Goal: Task Accomplishment & Management: Complete application form

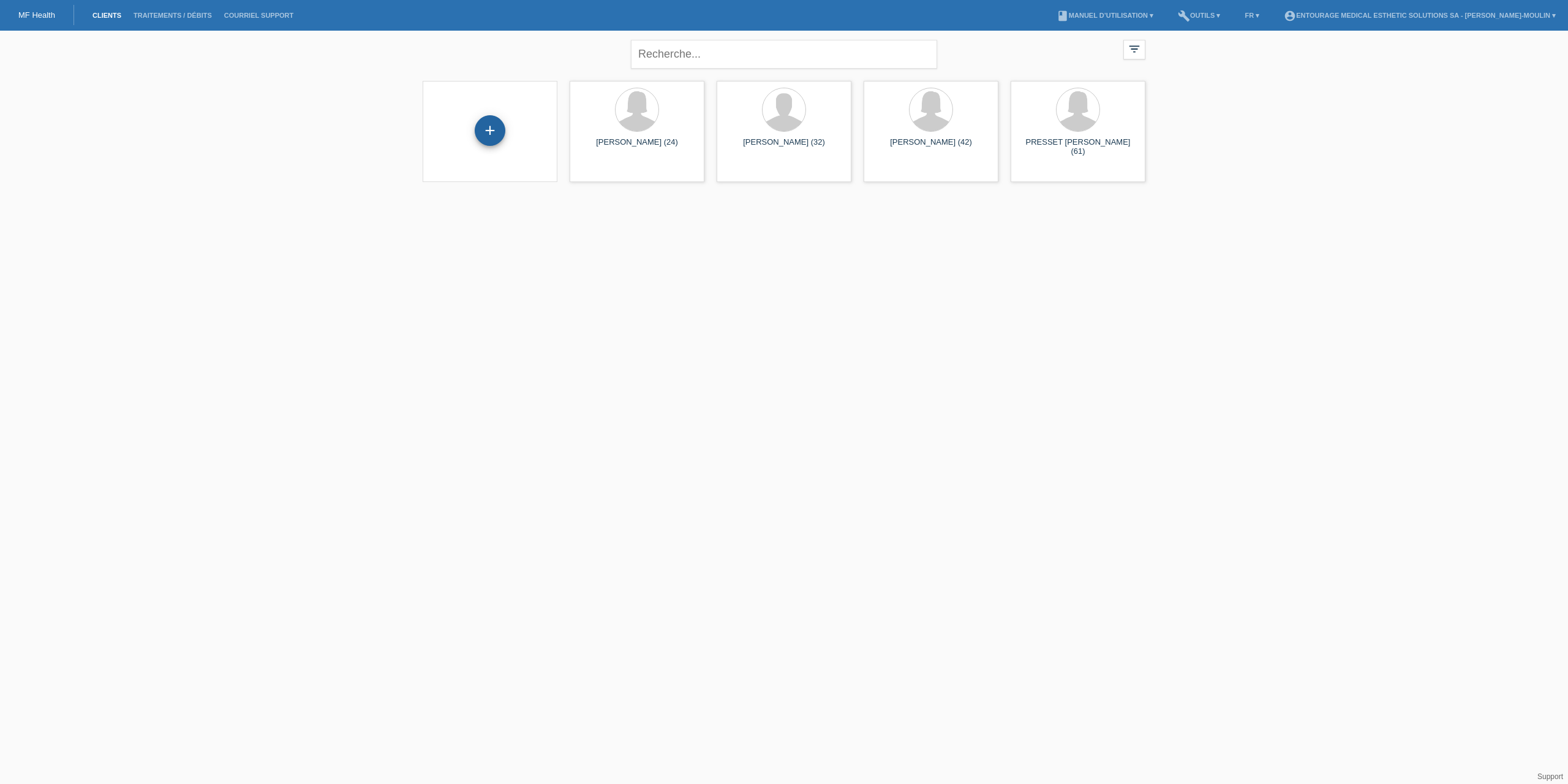
click at [480, 131] on div "+" at bounding box center [490, 130] width 29 height 21
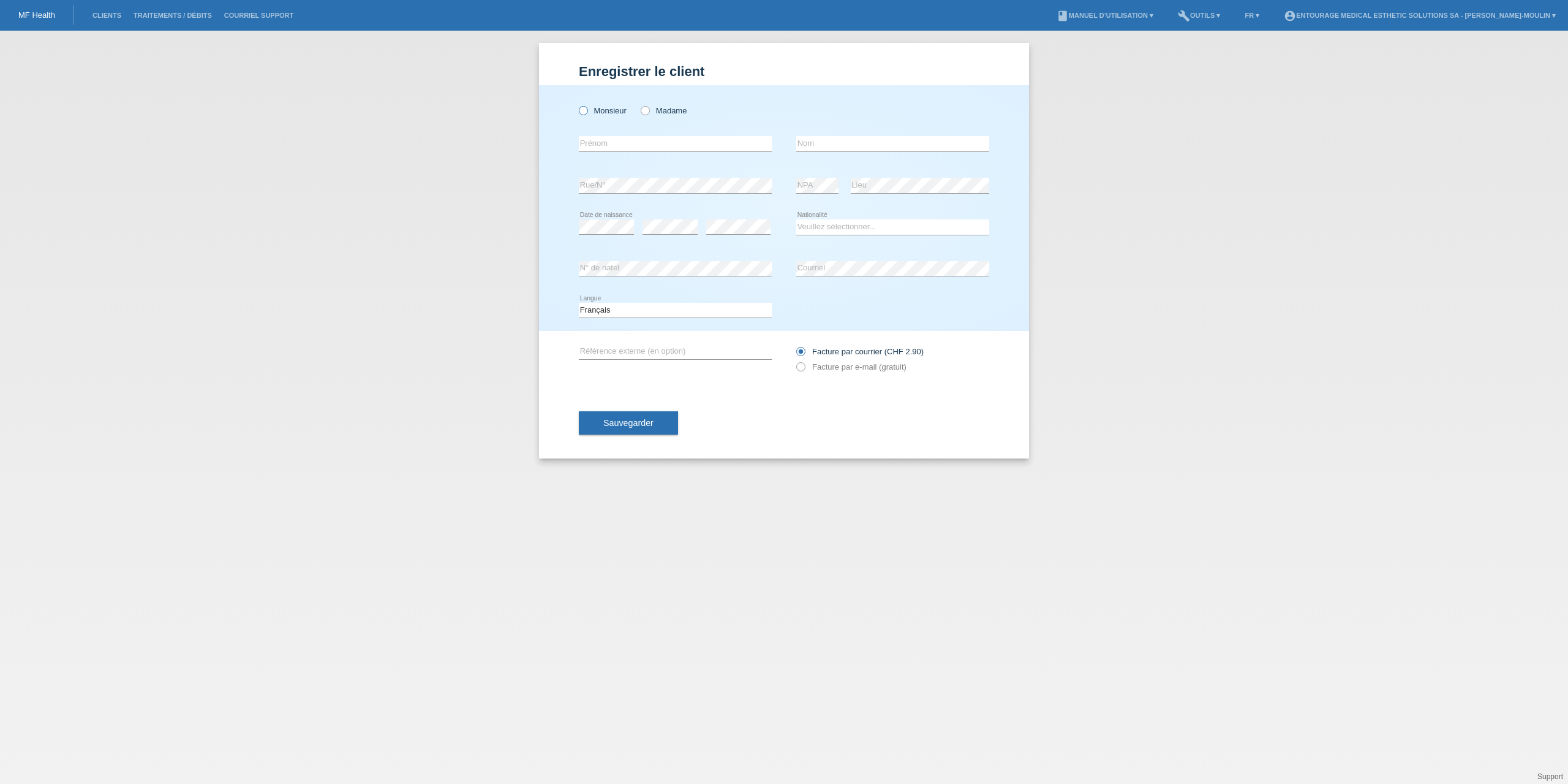
click at [577, 104] on icon at bounding box center [577, 104] width 0 height 0
click at [580, 112] on input "Monsieur" at bounding box center [583, 109] width 8 height 8
radio input "true"
click at [600, 148] on input "text" at bounding box center [676, 144] width 193 height 16
type input "LAMY"
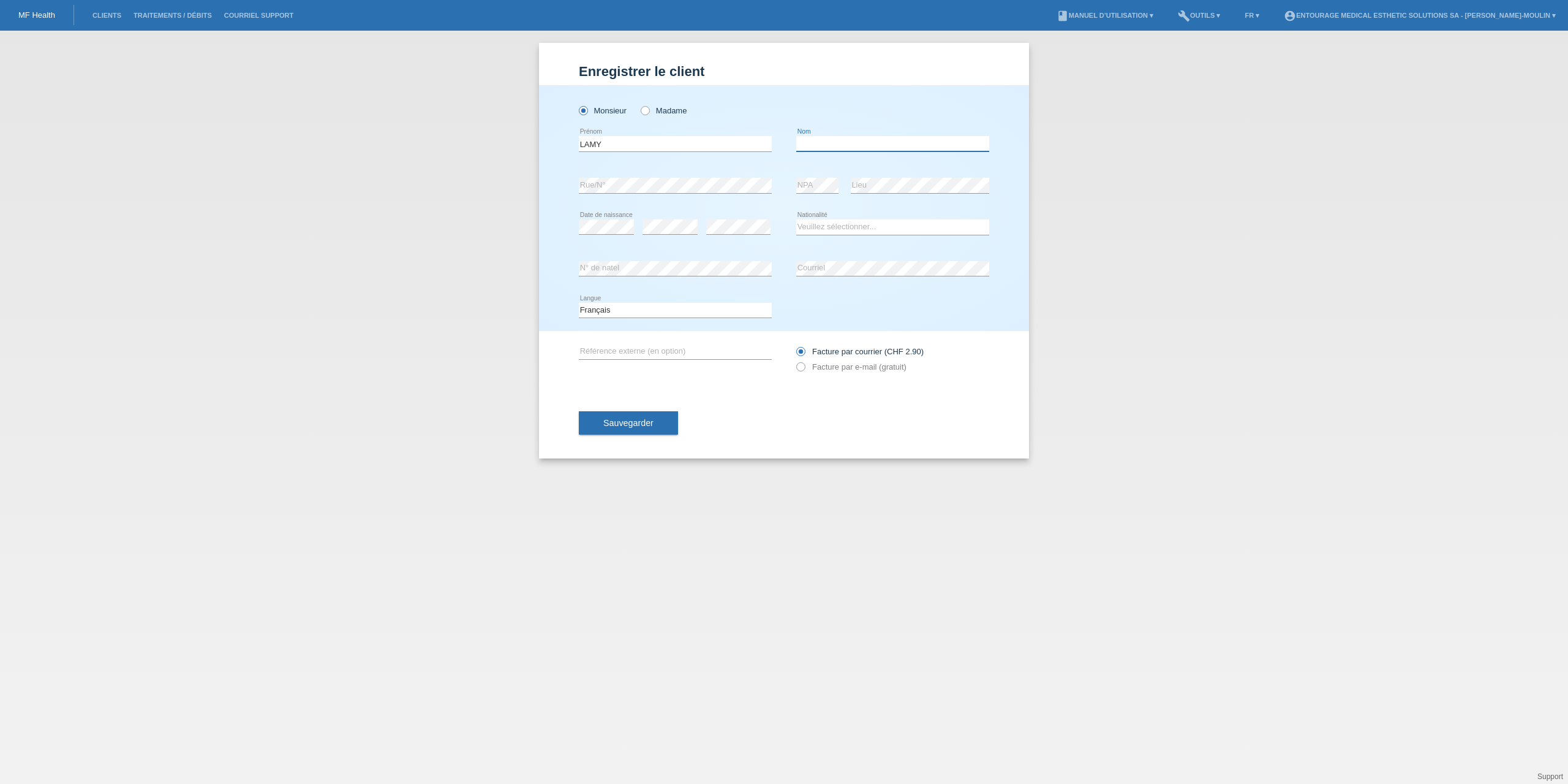
click at [834, 142] on input "text" at bounding box center [893, 144] width 193 height 16
type input "Raphaël Loïc"
click at [843, 225] on select "Veuillez sélectionner... Suisse Allemagne Autriche Liechtenstein ------------ A…" at bounding box center [893, 227] width 193 height 15
click at [834, 229] on select "Veuillez sélectionner... Suisse Allemagne Autriche Liechtenstein ------------ A…" at bounding box center [893, 227] width 193 height 15
select select "CH"
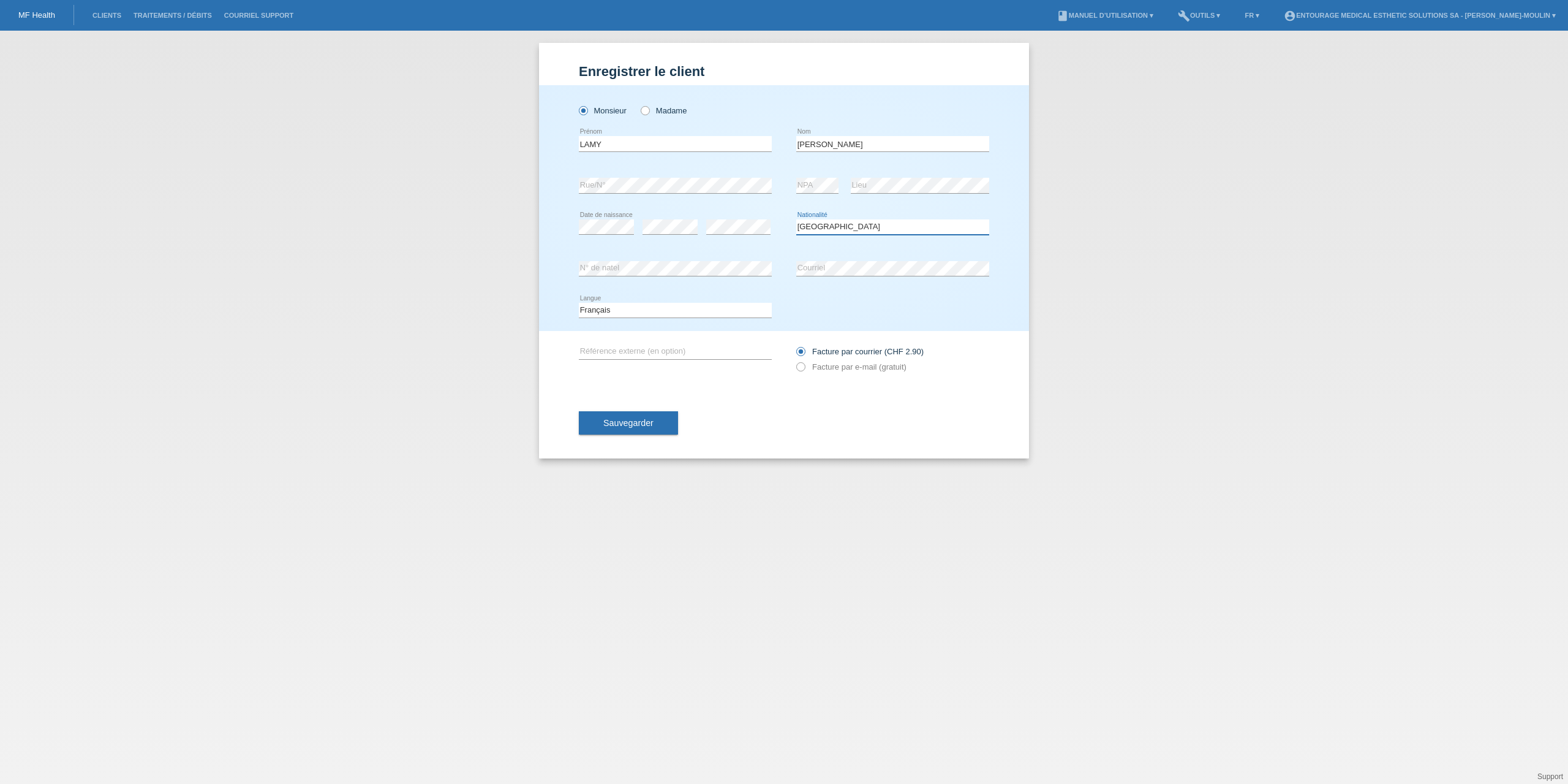
click at [796, 220] on select "Veuillez sélectionner... Suisse Allemagne Autriche Liechtenstein ------------ A…" at bounding box center [893, 227] width 193 height 15
click at [634, 310] on select "Deutsch Français Italiano English" at bounding box center [676, 310] width 193 height 15
click at [579, 303] on select "Deutsch Français Italiano English" at bounding box center [676, 310] width 193 height 15
click at [607, 351] on input "text" at bounding box center [676, 352] width 193 height 16
type input "PRP"
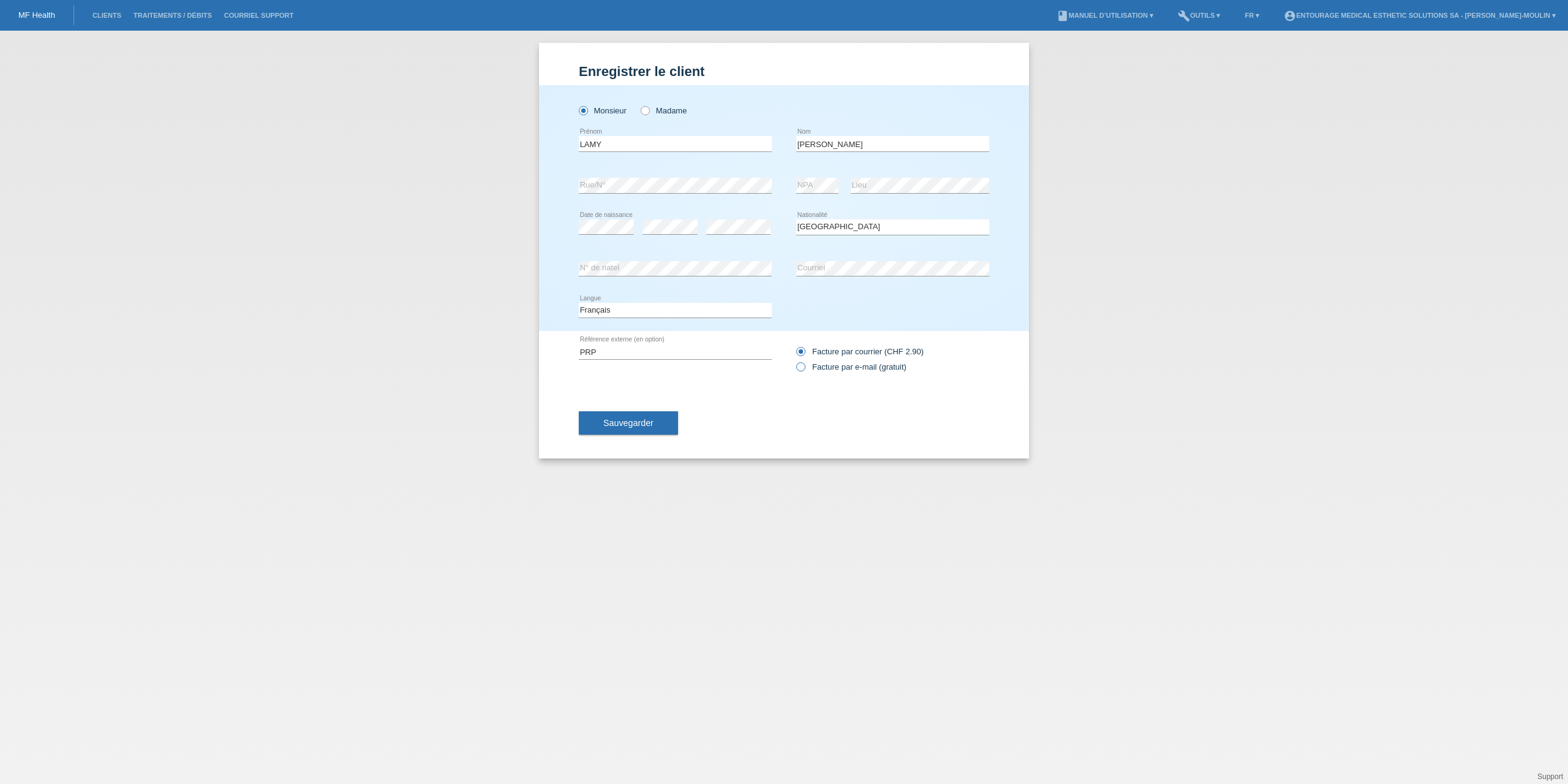
click at [794, 360] on icon at bounding box center [794, 360] width 0 height 0
click at [803, 367] on input "Facture par e-mail (gratuit)" at bounding box center [800, 370] width 8 height 16
radio input "true"
click at [617, 425] on span "Sauvegarder" at bounding box center [628, 423] width 50 height 10
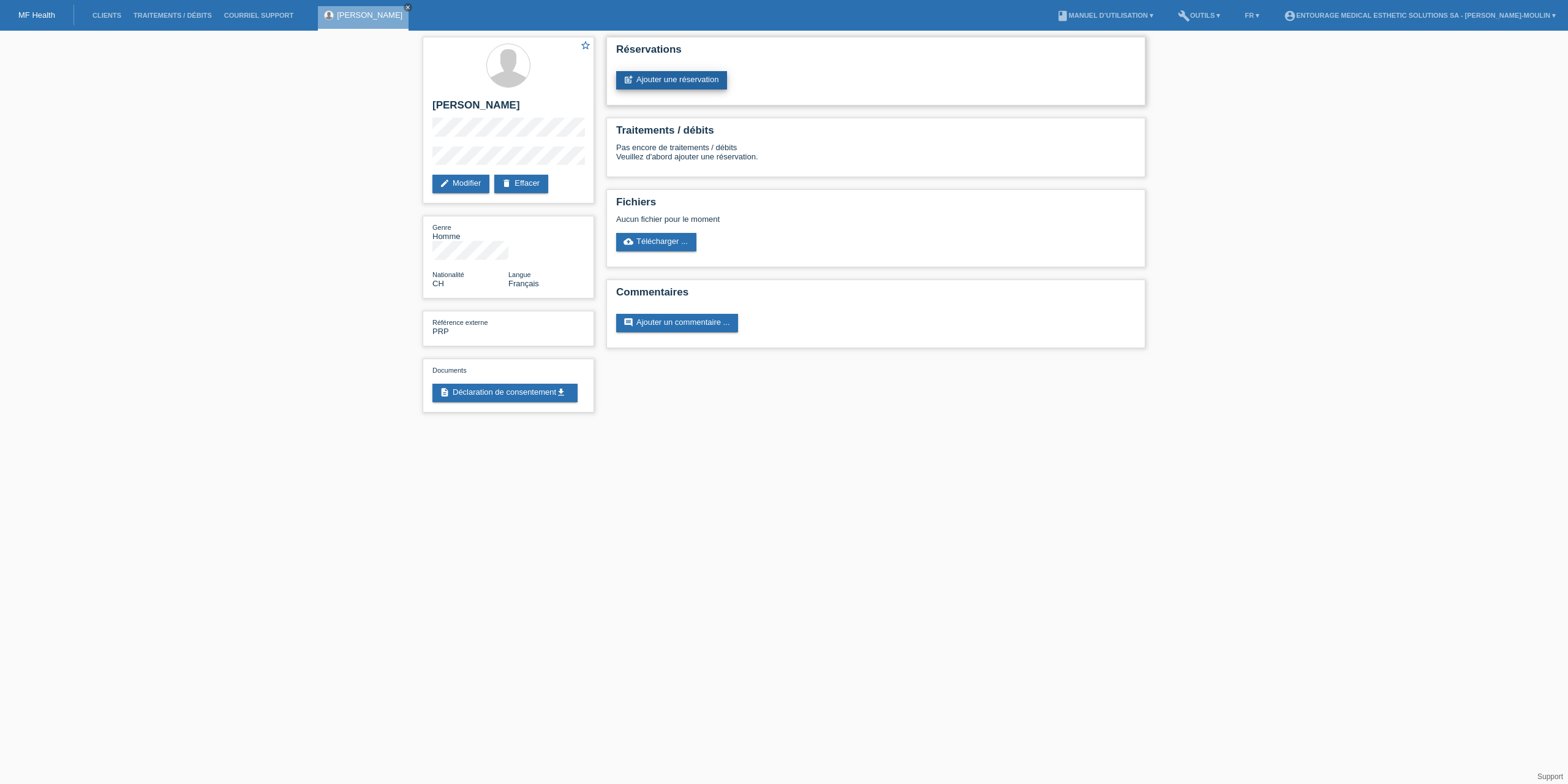
click at [687, 80] on link "post_add Ajouter une réservation" at bounding box center [671, 80] width 111 height 18
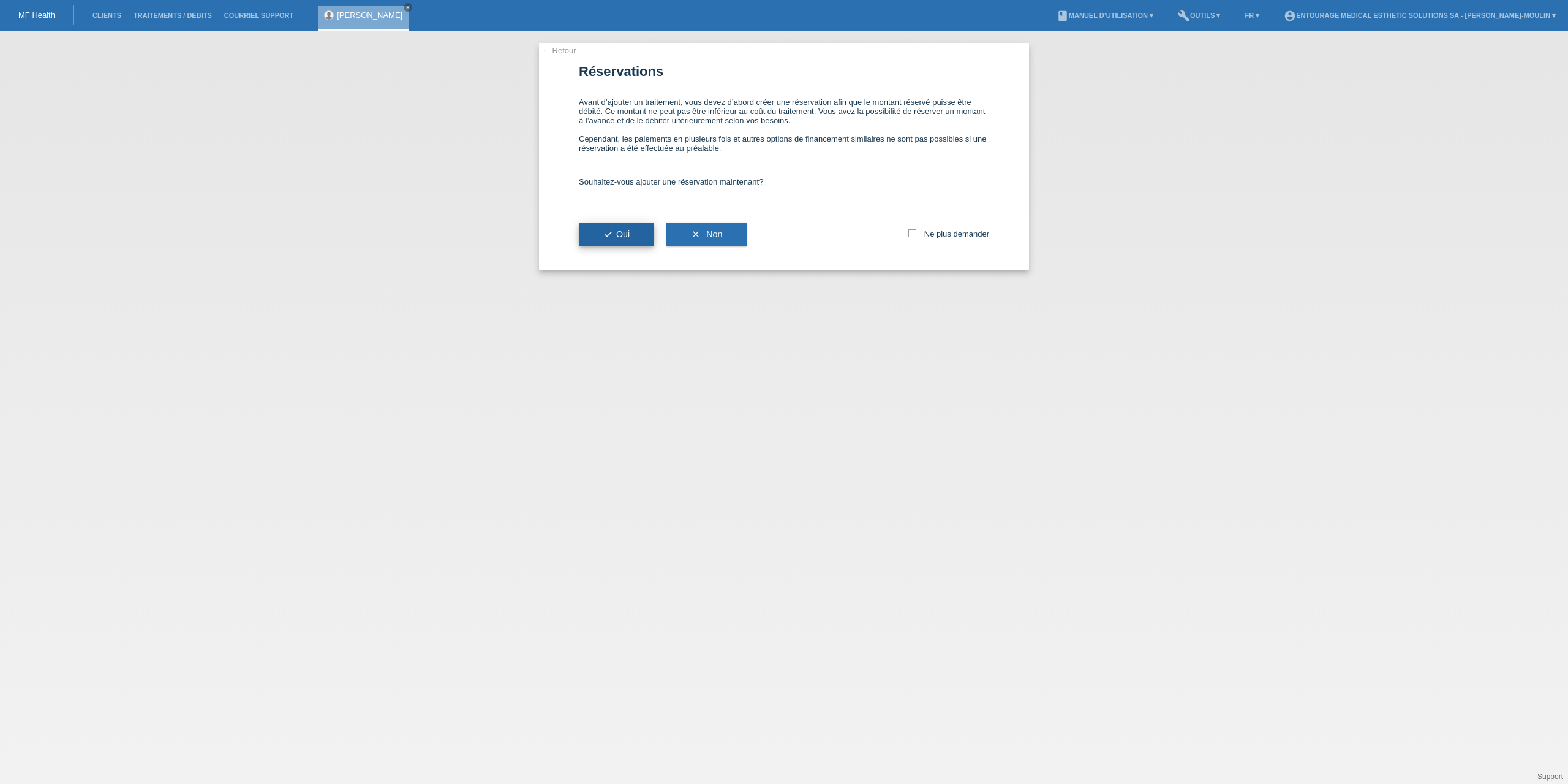
click at [597, 234] on button "check Oui" at bounding box center [617, 234] width 75 height 23
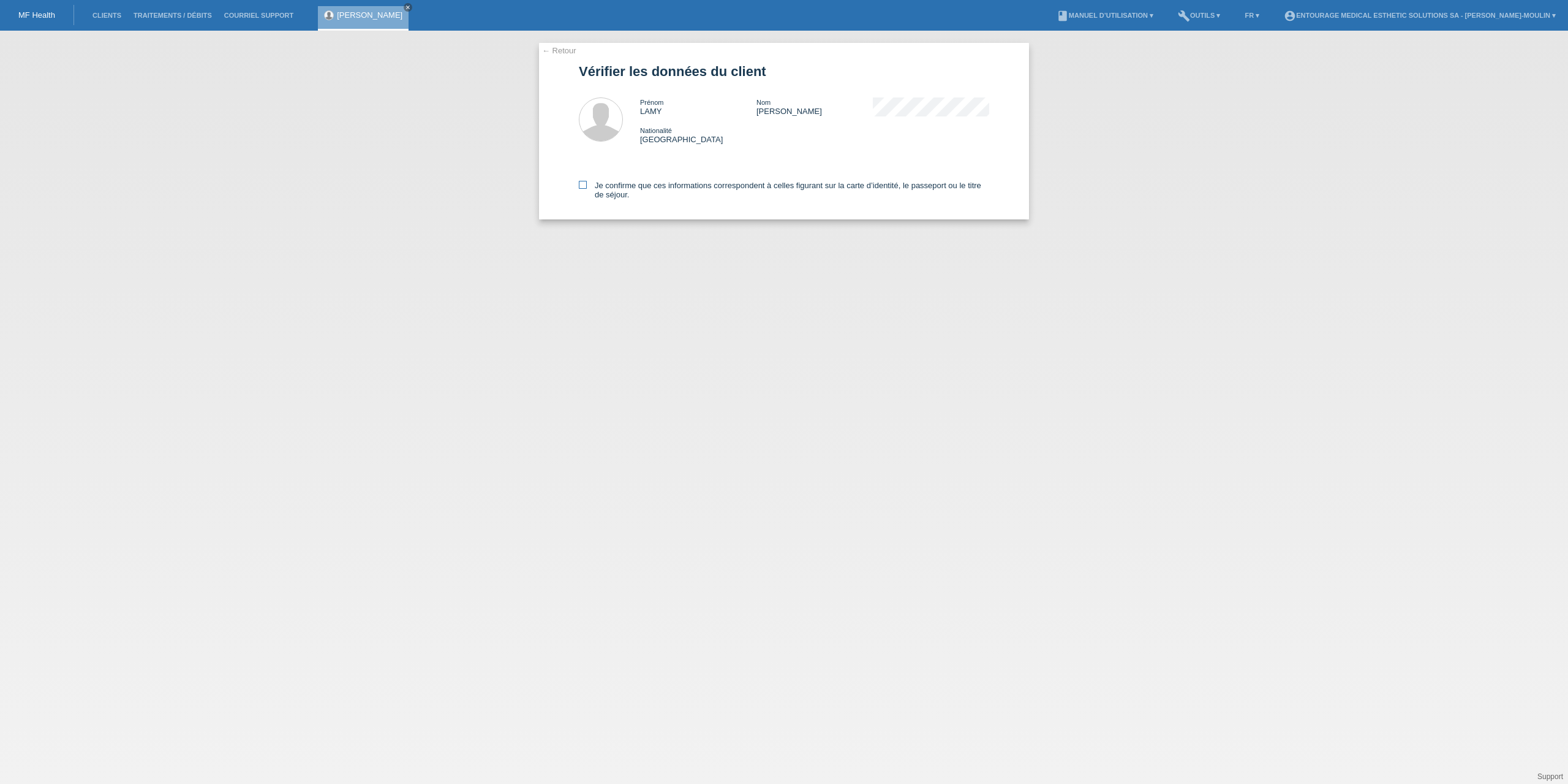
click at [584, 188] on icon at bounding box center [583, 184] width 8 height 8
click at [584, 188] on input "Je confirme que ces informations correspondent à celles figurant sur la carte d…" at bounding box center [583, 184] width 8 height 8
checkbox input "true"
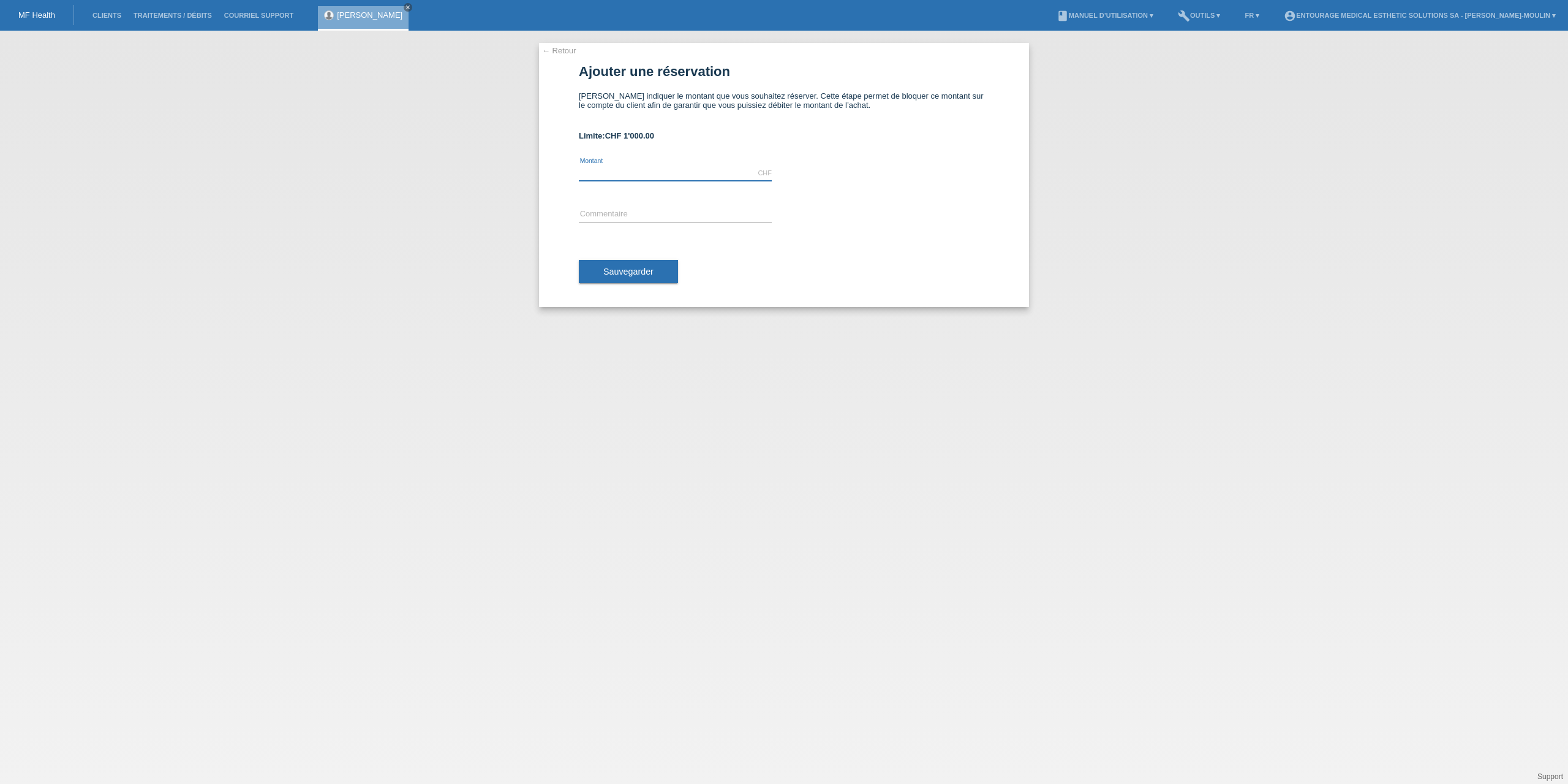
click at [615, 171] on input "text" at bounding box center [676, 173] width 193 height 16
type input "600.00"
click at [607, 209] on input "text" at bounding box center [676, 215] width 193 height 16
click at [856, 205] on div "error Commentaire" at bounding box center [784, 215] width 411 height 42
click at [640, 213] on input "text" at bounding box center [676, 215] width 193 height 16
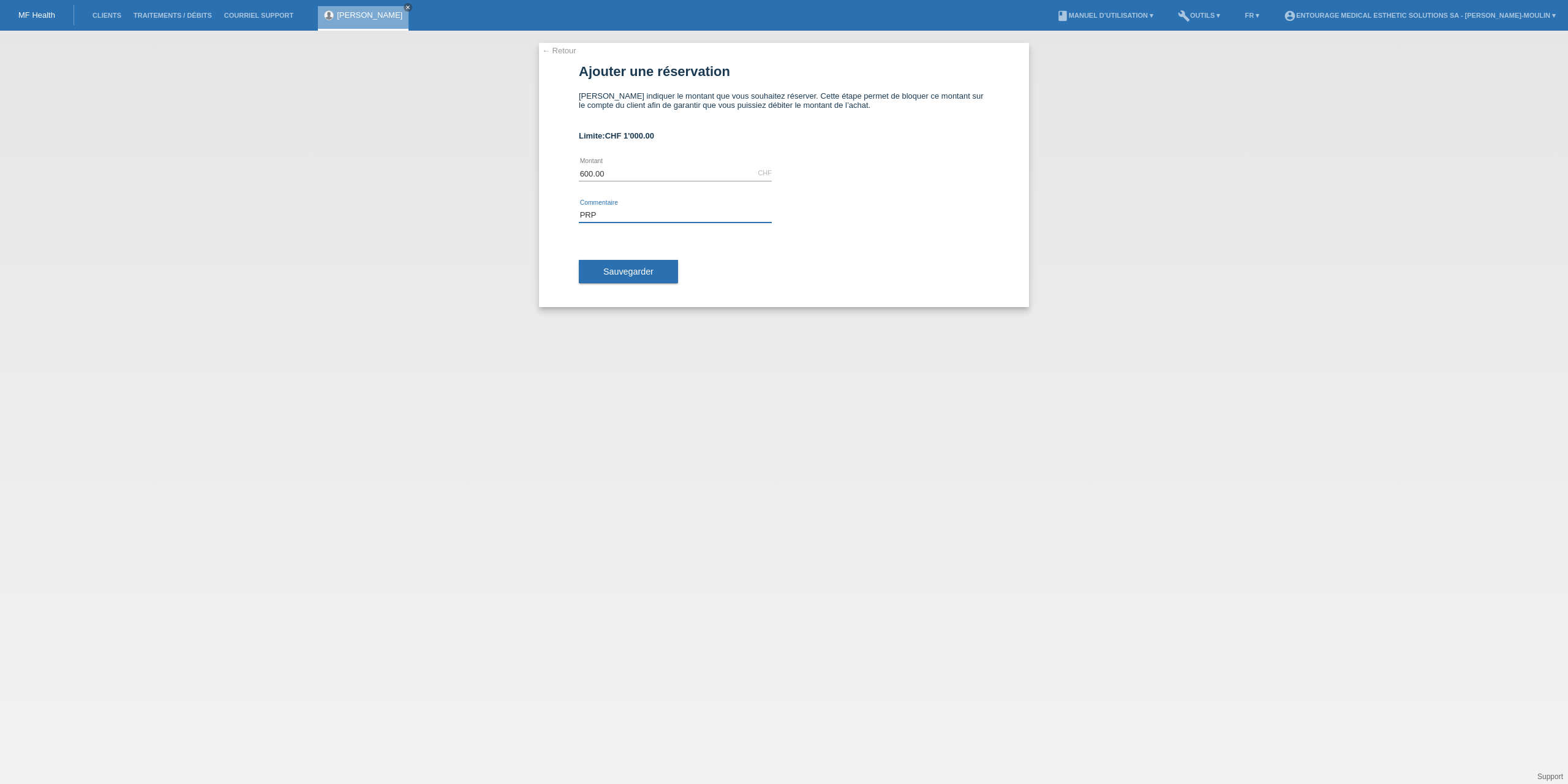
type input "PRP"
click at [813, 203] on div at bounding box center [893, 198] width 193 height 9
click at [627, 171] on input "600.00" at bounding box center [676, 173] width 193 height 16
click at [730, 127] on form "Ajouter une réservation Veuillez indiquer le montant que vous souhaitez réserve…" at bounding box center [784, 185] width 411 height 242
click at [648, 124] on form "Ajouter une réservation Veuillez indiquer le montant que vous souhaitez réserve…" at bounding box center [784, 185] width 411 height 242
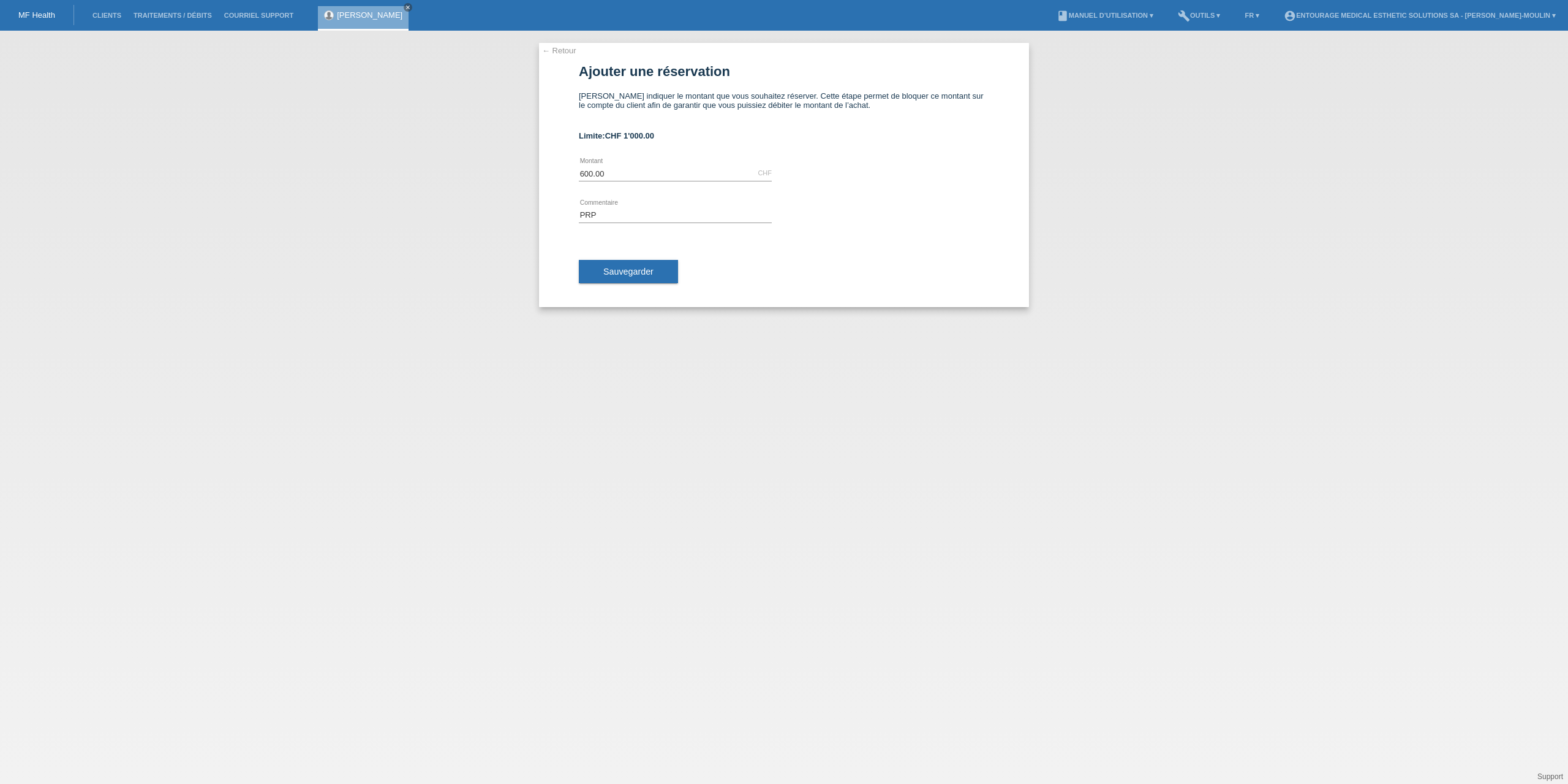
click at [837, 107] on div "Veuillez indiquer le montant que vous souhaitez réserver. Cette étape permet de…" at bounding box center [784, 104] width 411 height 28
click at [610, 172] on input "600.00" at bounding box center [676, 173] width 193 height 16
click at [590, 172] on input "600.00" at bounding box center [676, 173] width 193 height 16
click at [607, 173] on input "600.00" at bounding box center [676, 173] width 193 height 16
click at [588, 172] on input "600.00" at bounding box center [676, 173] width 193 height 16
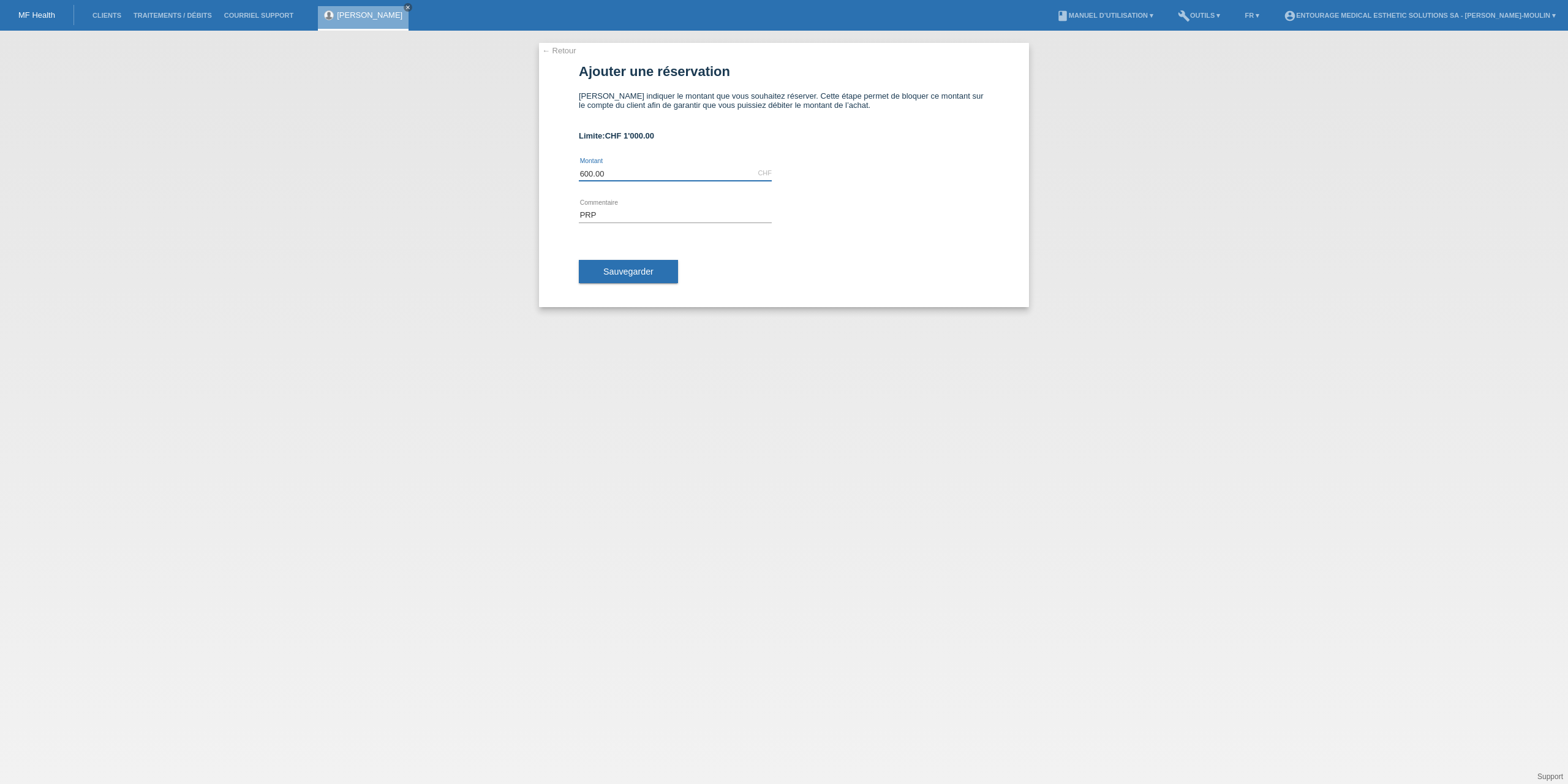
click at [610, 173] on input "600.00" at bounding box center [676, 173] width 193 height 16
click at [609, 211] on input "PRP" at bounding box center [676, 215] width 193 height 16
click at [615, 170] on input "600.00" at bounding box center [676, 173] width 193 height 16
click at [640, 274] on span "Sauvegarder" at bounding box center [628, 272] width 50 height 10
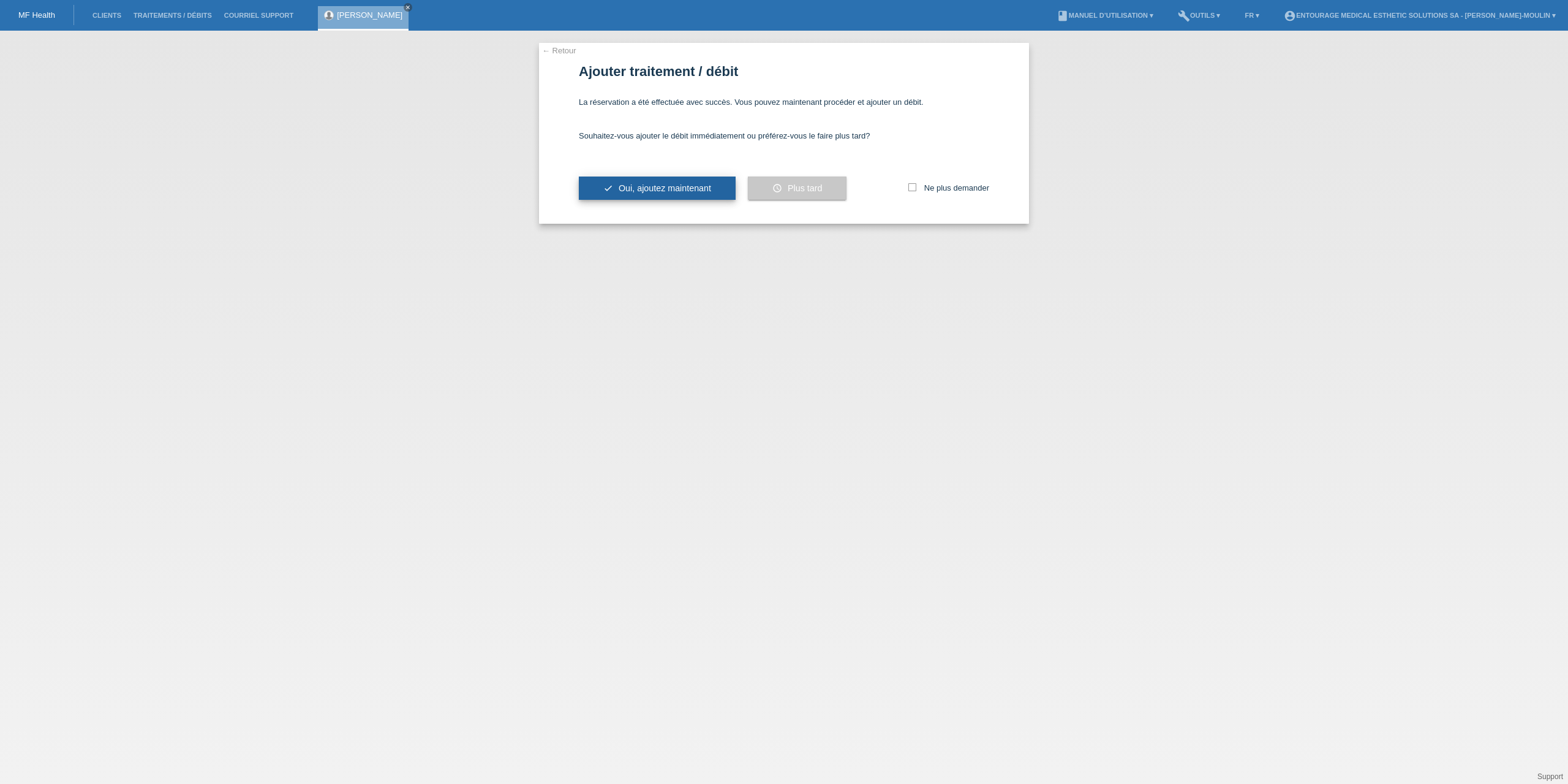
click at [642, 186] on span "Oui, ajoutez maintenant" at bounding box center [665, 188] width 92 height 10
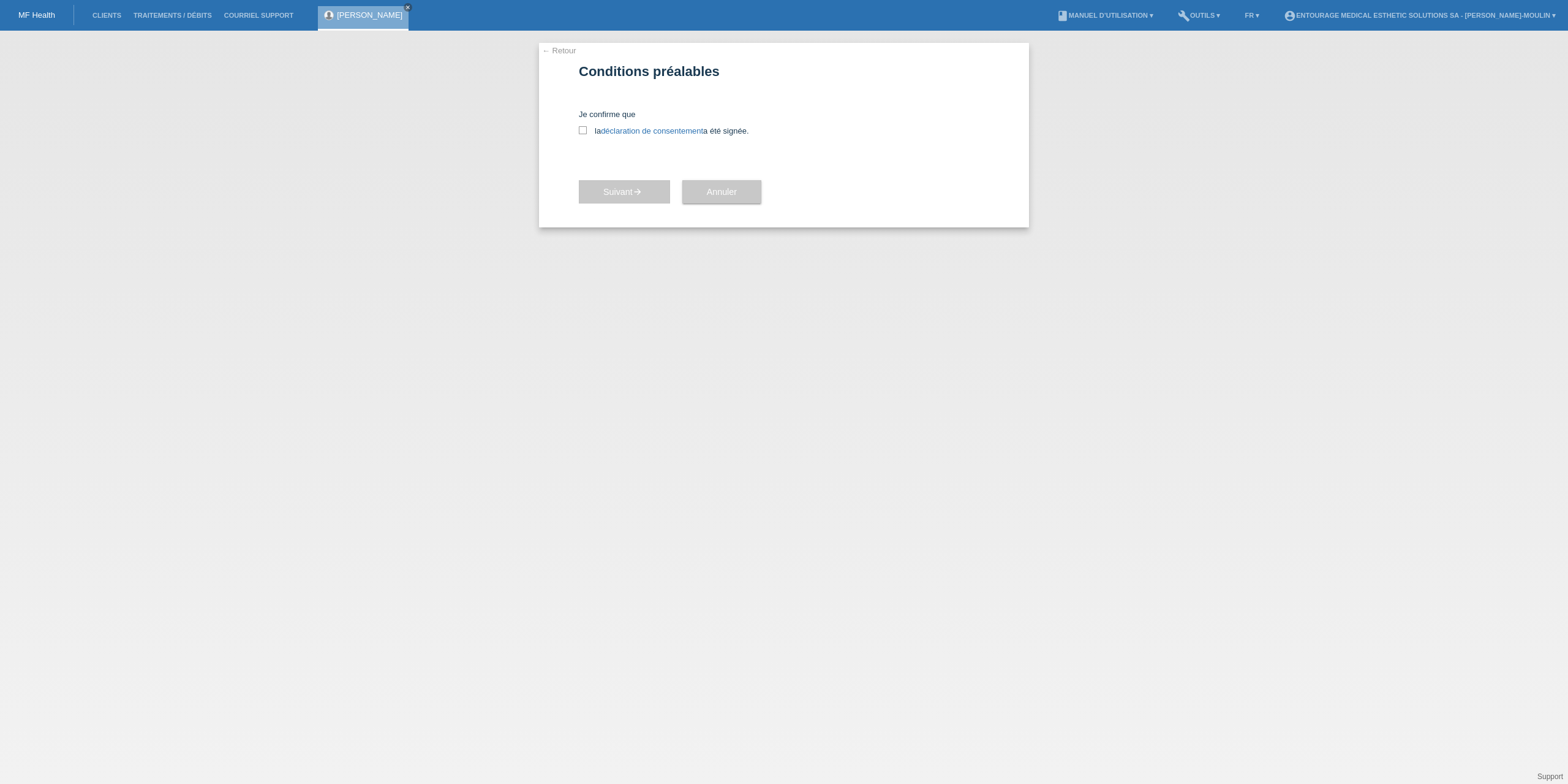
click at [559, 52] on link "← Retour" at bounding box center [559, 50] width 34 height 9
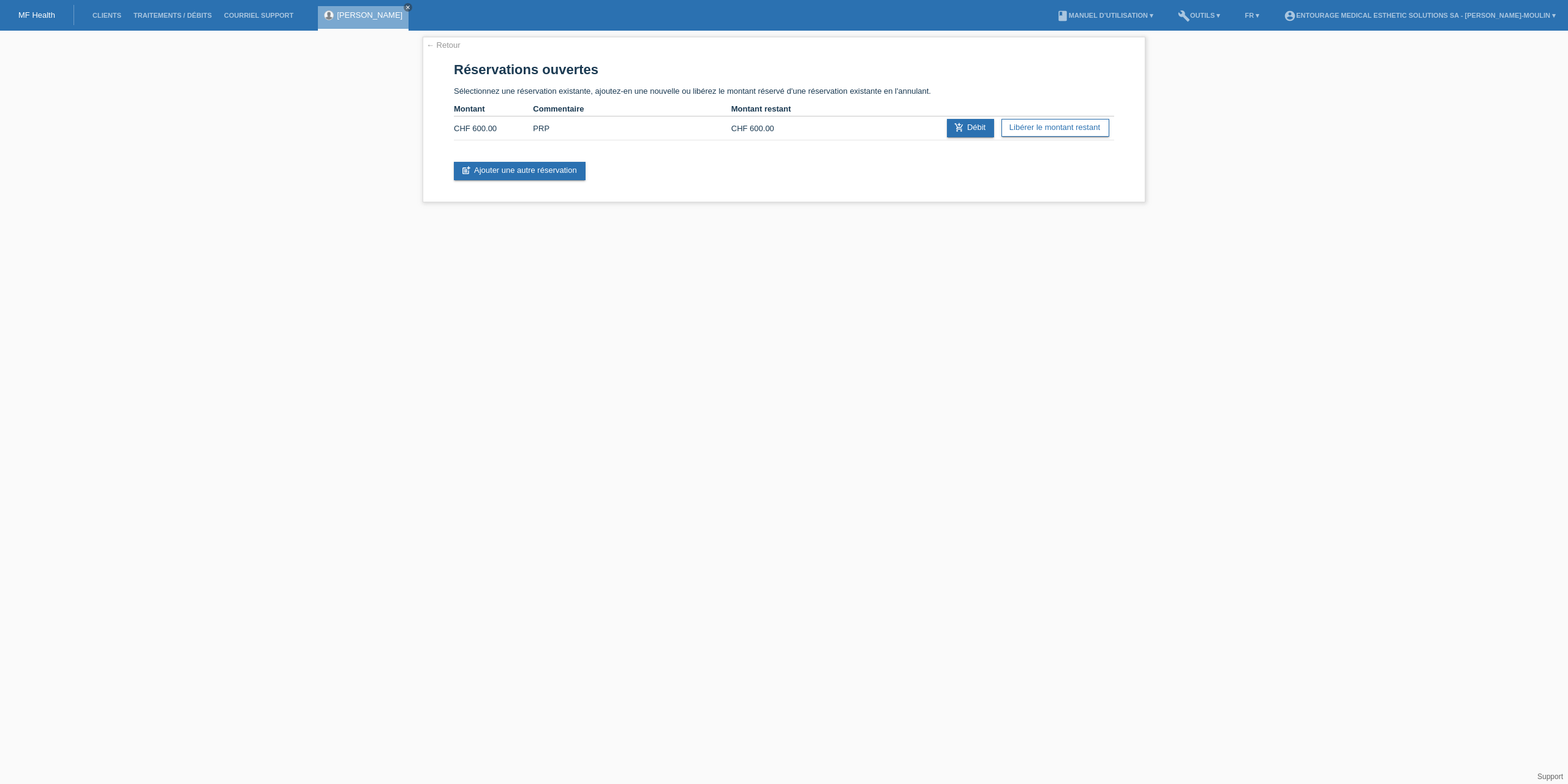
click at [1306, 215] on html "MF Health Clients Traitements / débits Courriel Support LAMY Raphaël Loïc close" at bounding box center [784, 107] width 1568 height 215
click at [1314, 215] on html "MF Health Clients Traitements / débits Courriel Support LAMY Raphaël Loïc close" at bounding box center [784, 107] width 1568 height 215
click at [444, 43] on link "← Retour" at bounding box center [443, 45] width 34 height 9
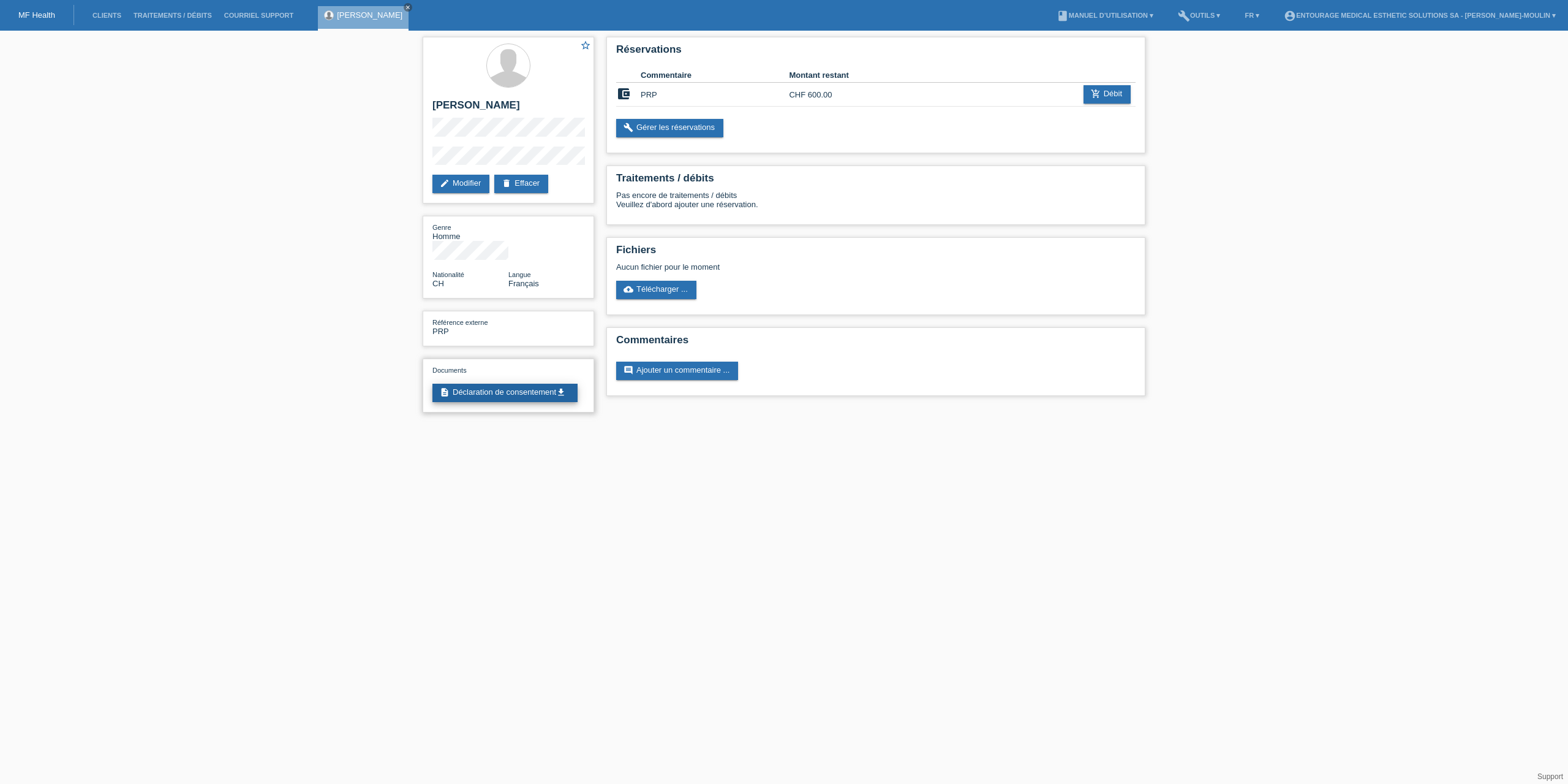
click at [531, 384] on link "description Déclaration de consentement get_app" at bounding box center [505, 393] width 145 height 18
click at [456, 179] on link "edit Modifier" at bounding box center [461, 184] width 57 height 18
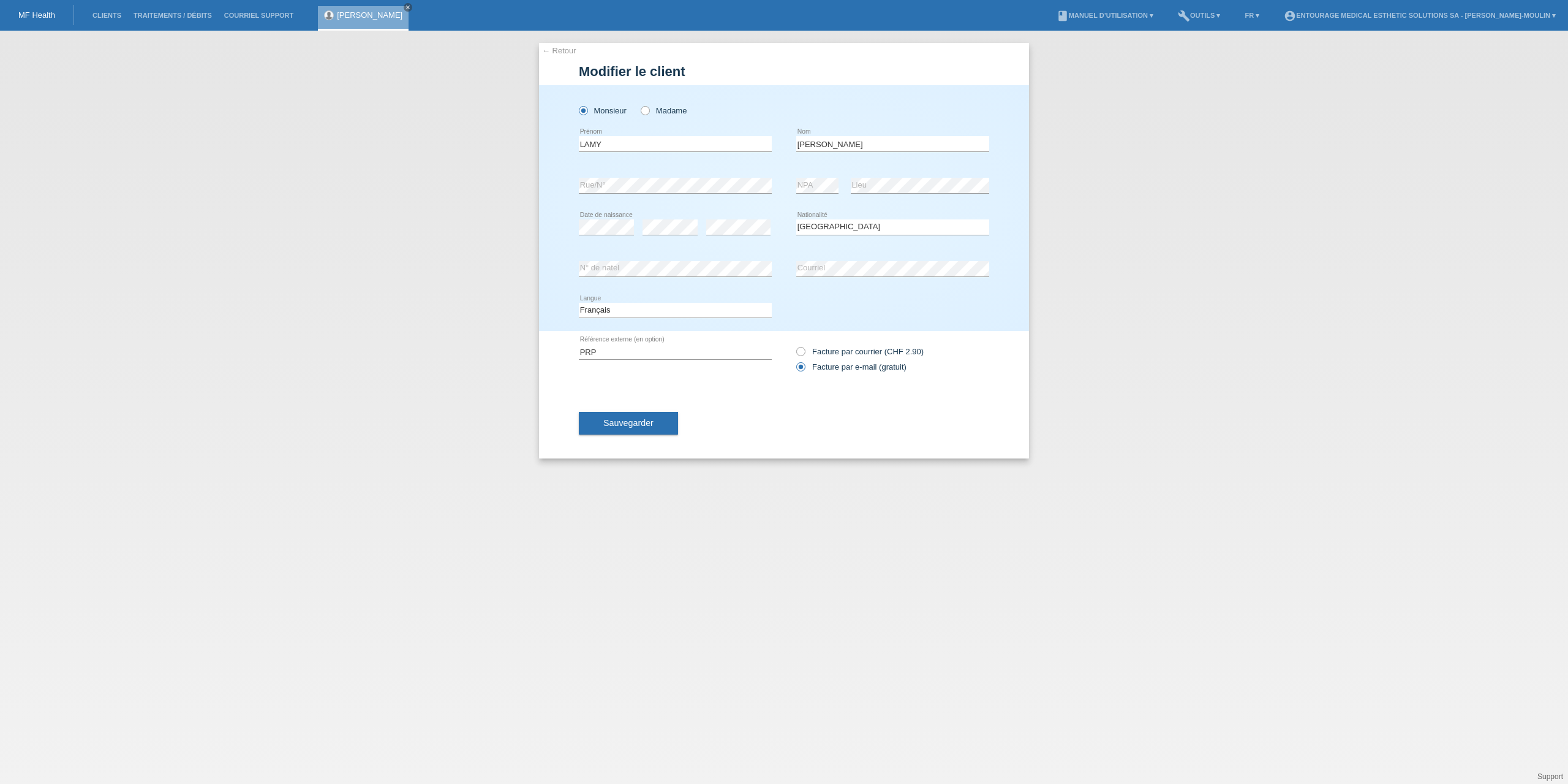
select select "CH"
click at [840, 185] on div "error NPA error Lieu" at bounding box center [893, 186] width 193 height 42
drag, startPoint x: 898, startPoint y: 225, endPoint x: 895, endPoint y: 213, distance: 12.4
click at [898, 225] on select "Veuillez sélectionner... Suisse Allemagne Autriche Liechtenstein ------------ A…" at bounding box center [893, 227] width 193 height 15
click at [838, 189] on div "error NPA error Lieu" at bounding box center [893, 186] width 193 height 42
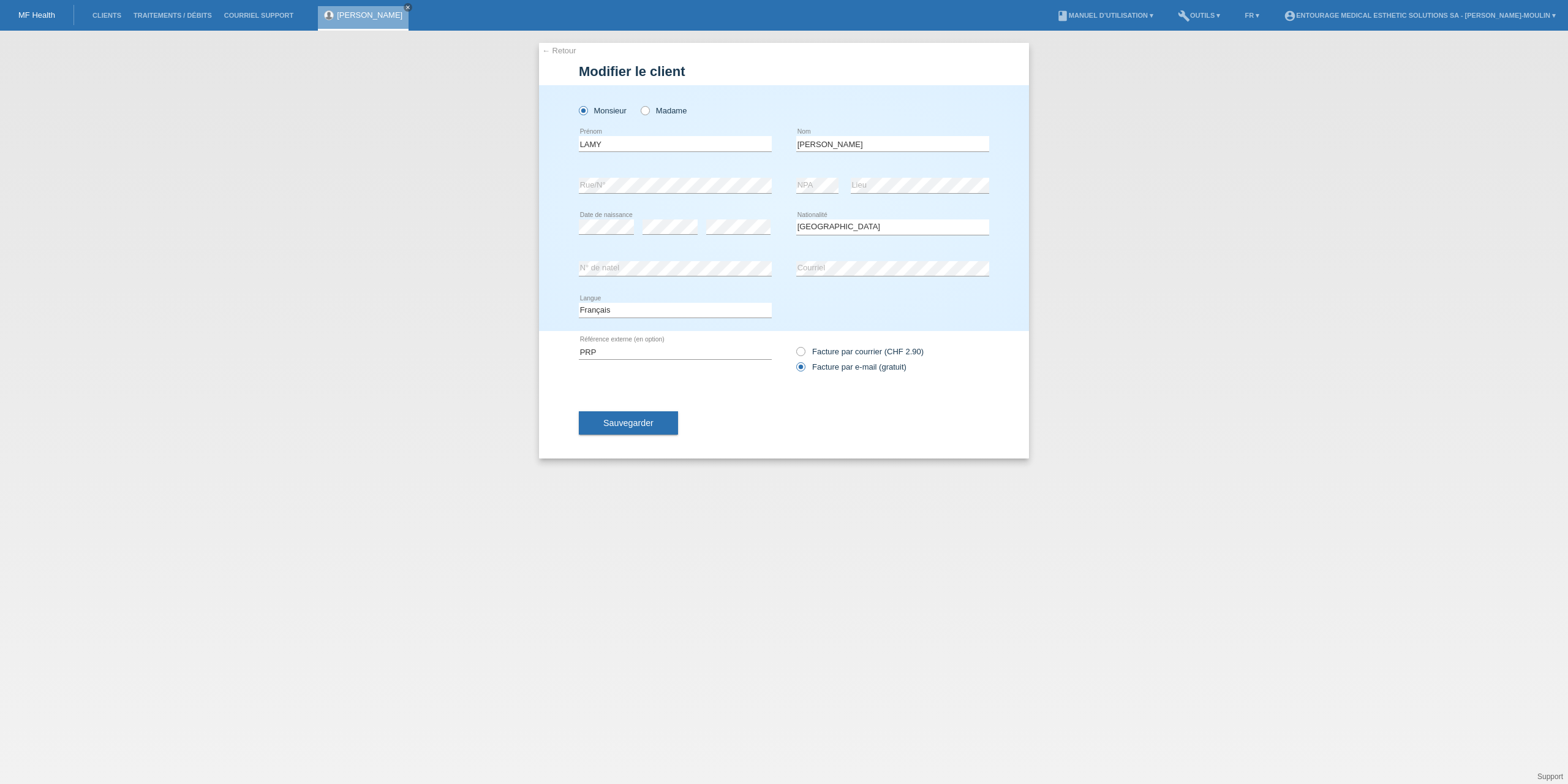
click at [869, 207] on div "Veuillez sélectionner... Suisse Allemagne Autriche Liechtenstein ------------ A…" at bounding box center [893, 227] width 193 height 42
click at [628, 429] on button "Sauvegarder" at bounding box center [629, 423] width 99 height 23
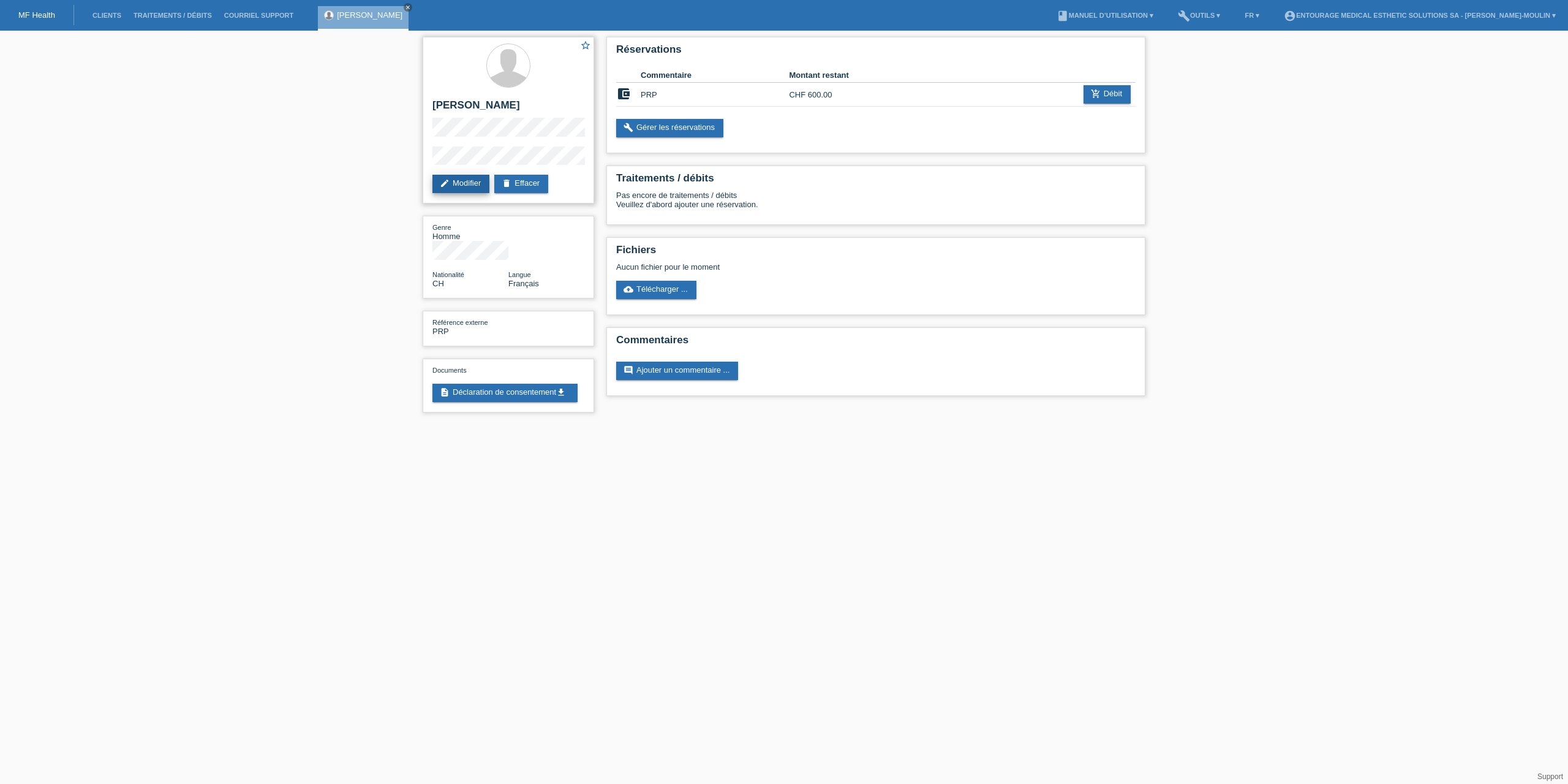
click at [470, 188] on link "edit Modifier" at bounding box center [461, 184] width 57 height 18
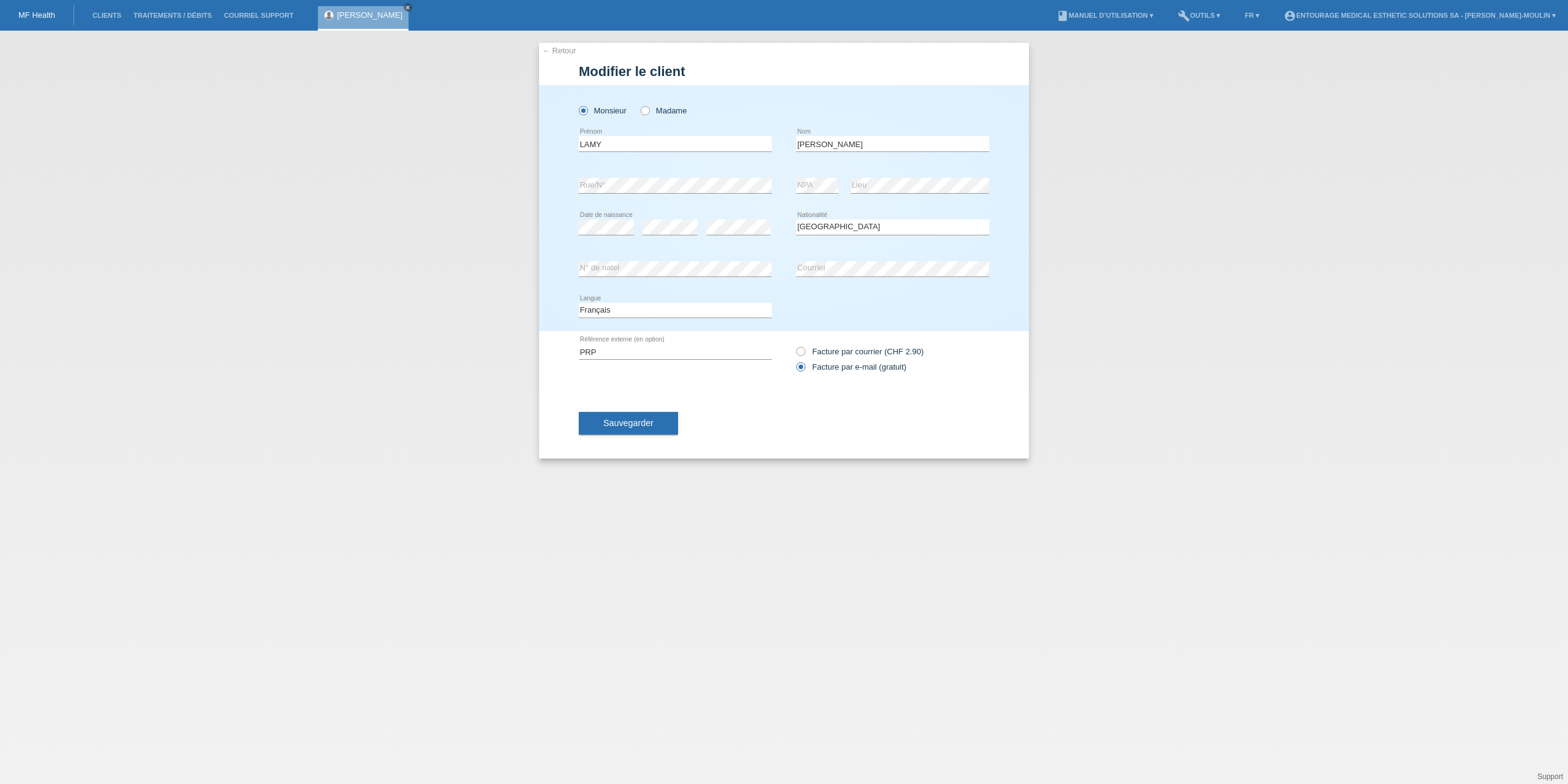
select select "CH"
click at [637, 426] on span "Sauvegarder" at bounding box center [628, 423] width 50 height 10
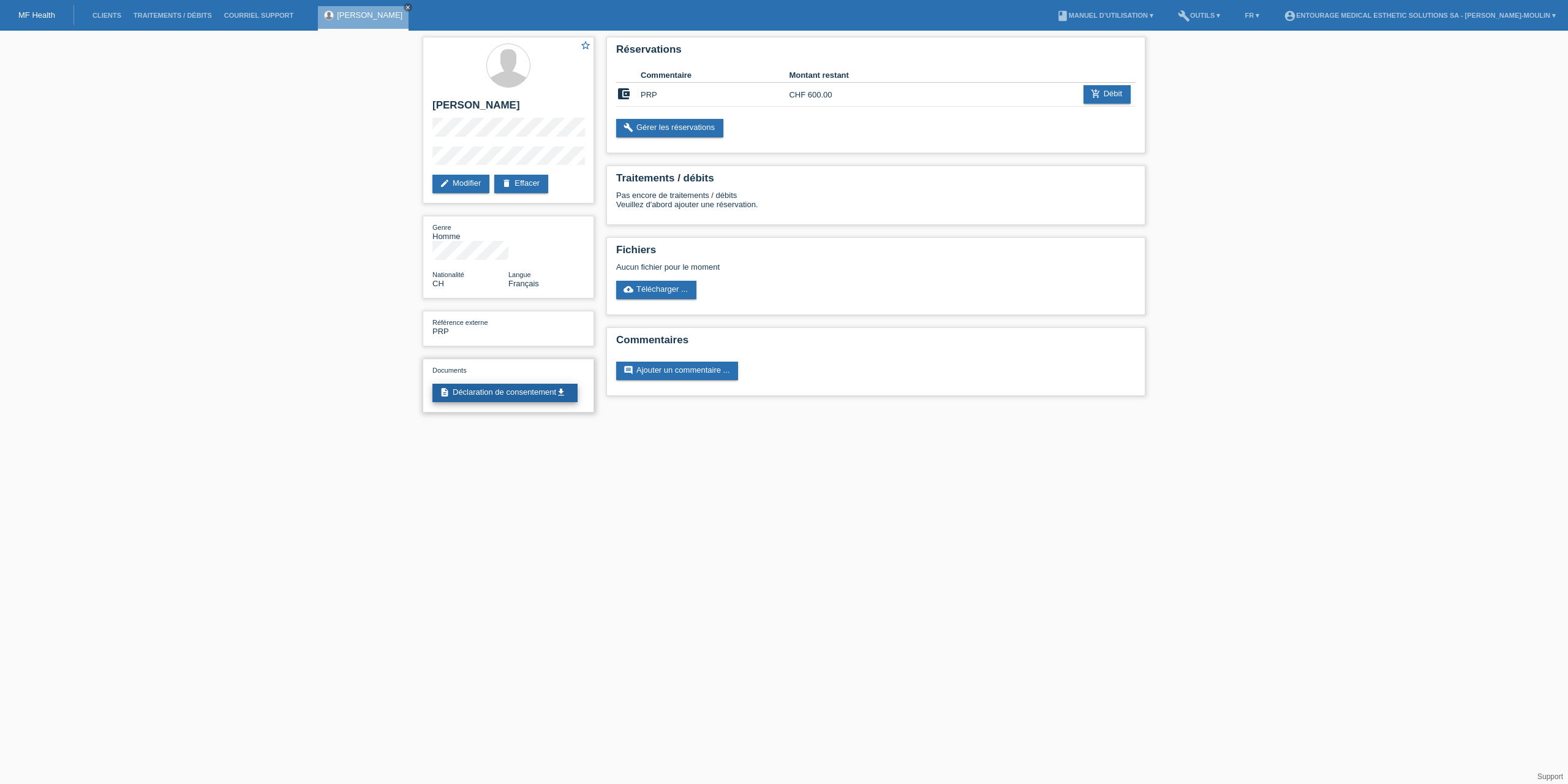
click at [521, 384] on link "description Déclaration de consentement get_app" at bounding box center [505, 393] width 145 height 18
click at [1105, 97] on link "add_shopping_cart Débit" at bounding box center [1107, 95] width 47 height 18
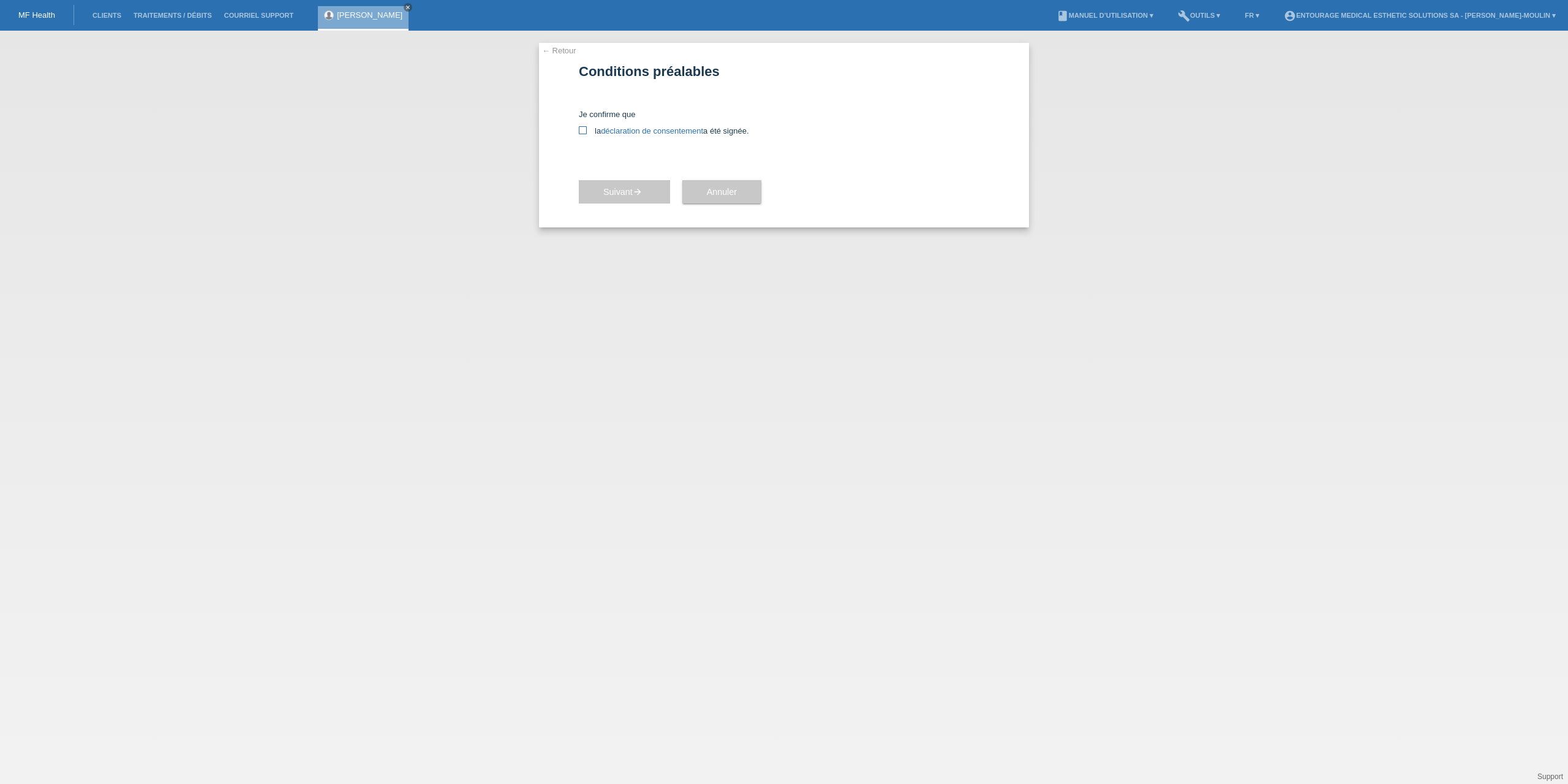
click at [583, 131] on icon at bounding box center [583, 130] width 8 height 8
click at [583, 131] on input "la déclaration de consentement a été signée." at bounding box center [583, 130] width 8 height 8
checkbox input "true"
click at [602, 198] on button "Suivant arrow_forward" at bounding box center [625, 192] width 91 height 23
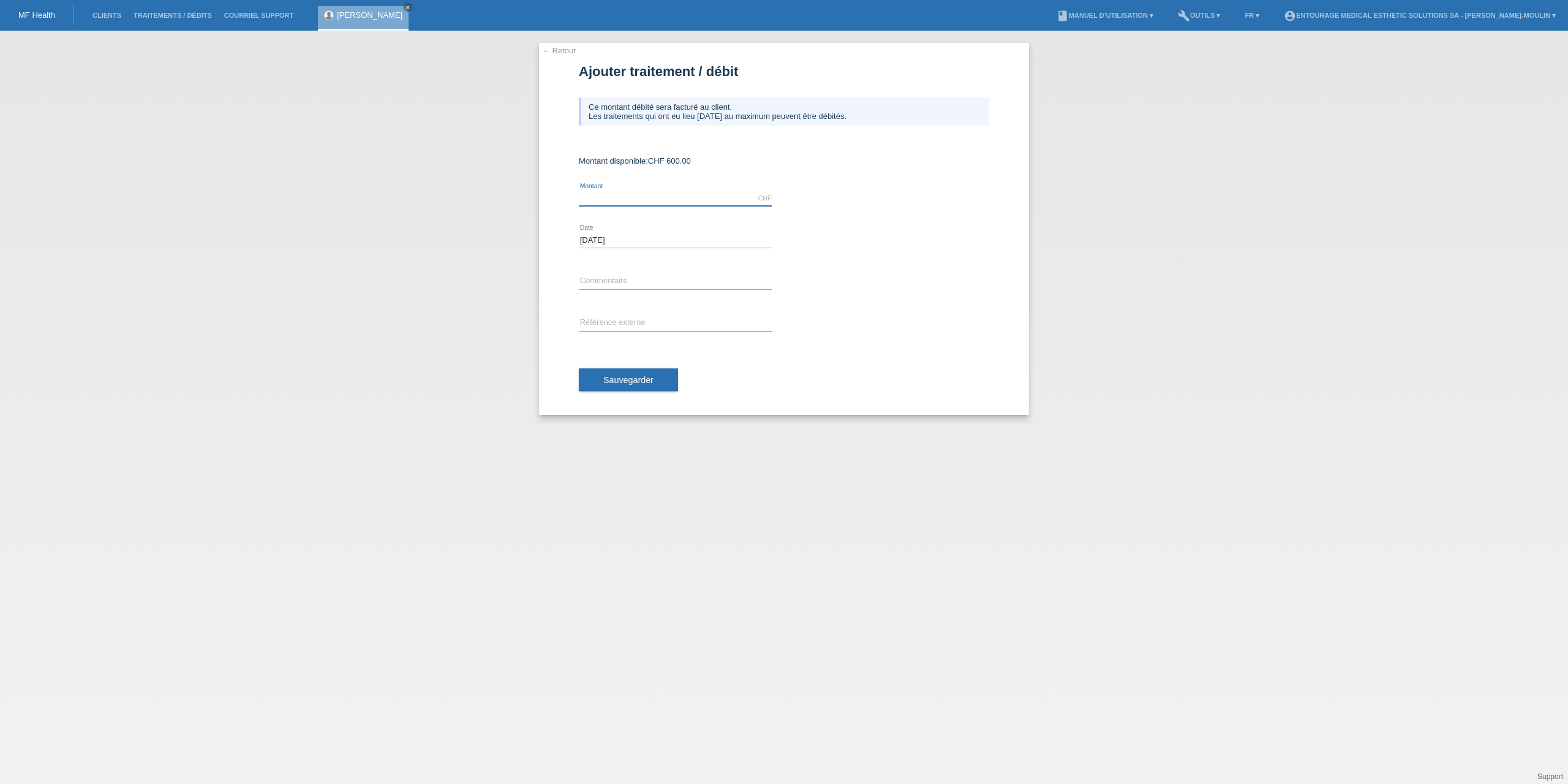
click at [605, 195] on input "text" at bounding box center [676, 198] width 193 height 16
type input "590.00"
click at [608, 278] on input "text" at bounding box center [676, 281] width 193 height 16
click at [588, 317] on input "text" at bounding box center [676, 323] width 193 height 16
type input "PRP cheveux"
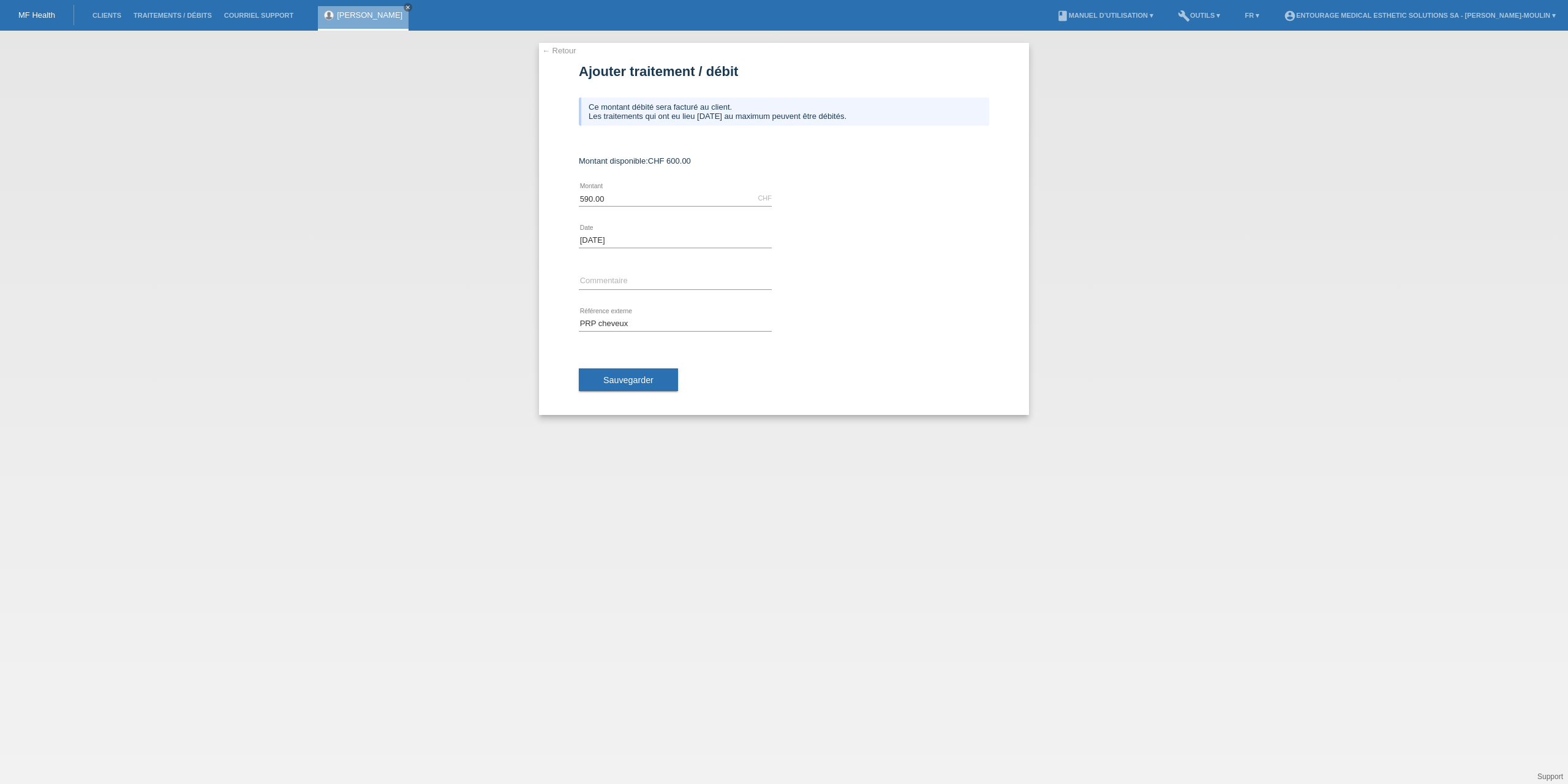
click at [858, 262] on div at bounding box center [893, 265] width 193 height 9
click at [664, 140] on div "Ce montant débité sera facturé au client. Les traitements qui ont eu lieu [DATE…" at bounding box center [784, 114] width 411 height 59
click at [620, 385] on span "Sauvegarder" at bounding box center [628, 380] width 50 height 10
